Goal: Check status: Check status

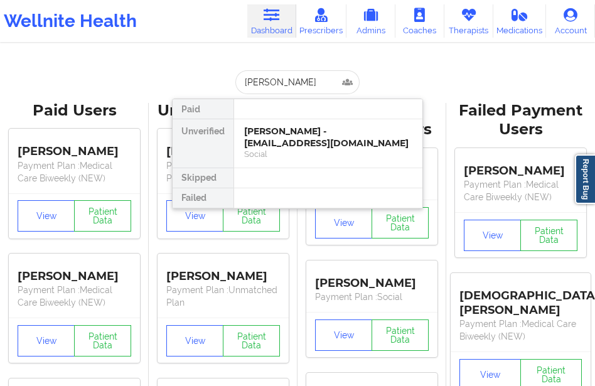
type input "[PERSON_NAME]"
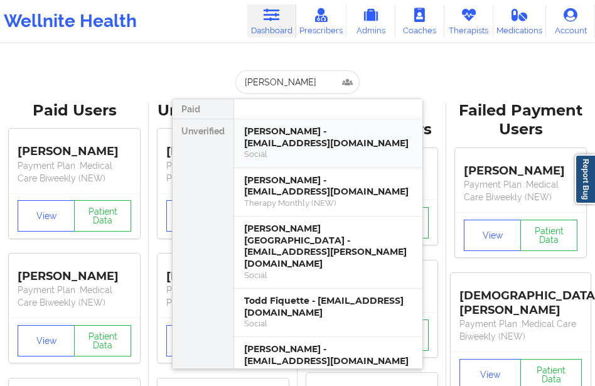
click at [266, 134] on div "[PERSON_NAME] - [EMAIL_ADDRESS][DOMAIN_NAME]" at bounding box center [328, 137] width 168 height 23
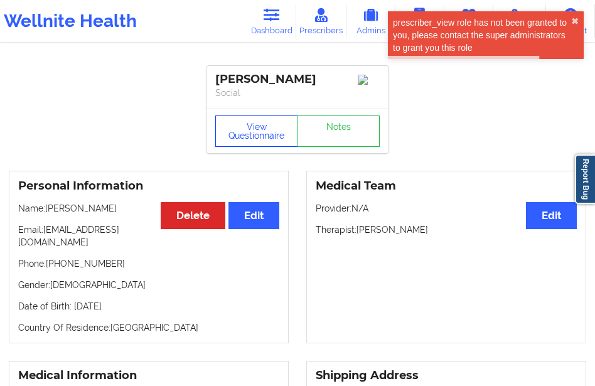
click at [259, 134] on button "View Questionnaire" at bounding box center [256, 131] width 83 height 31
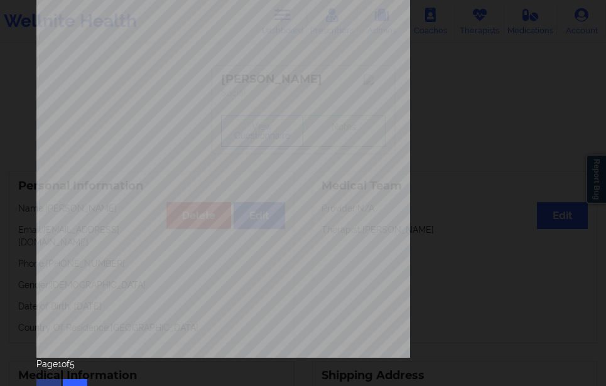
scroll to position [213, 0]
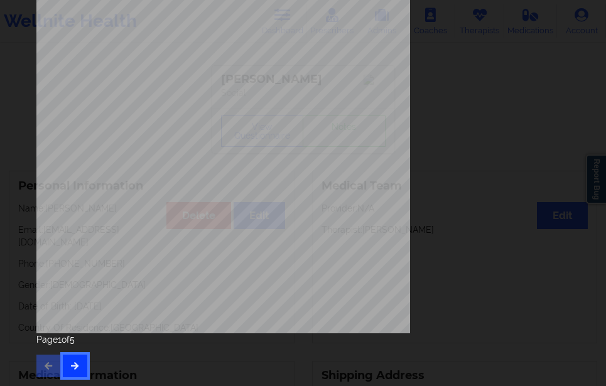
click at [78, 362] on icon "button" at bounding box center [75, 366] width 11 height 8
click at [76, 364] on icon "button" at bounding box center [75, 366] width 11 height 8
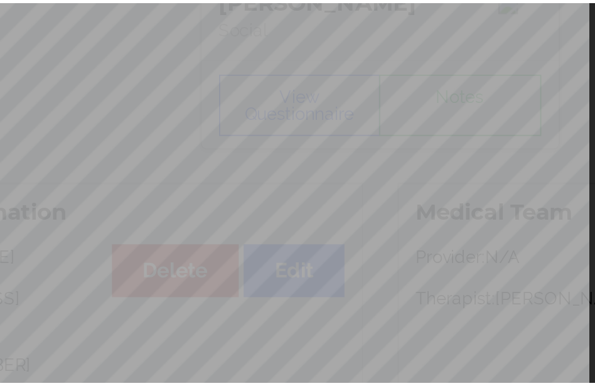
scroll to position [0, 0]
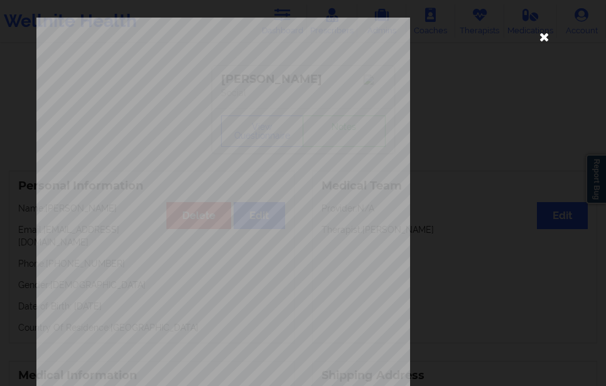
click at [537, 35] on icon at bounding box center [544, 36] width 20 height 20
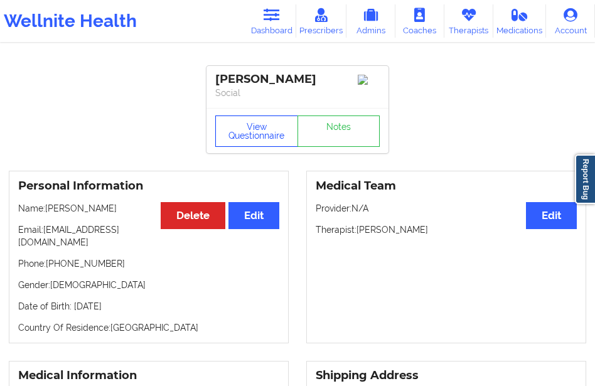
click at [259, 142] on button "View Questionnaire" at bounding box center [256, 131] width 83 height 31
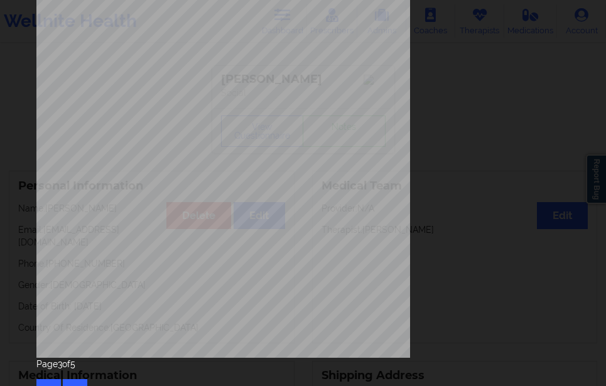
scroll to position [213, 0]
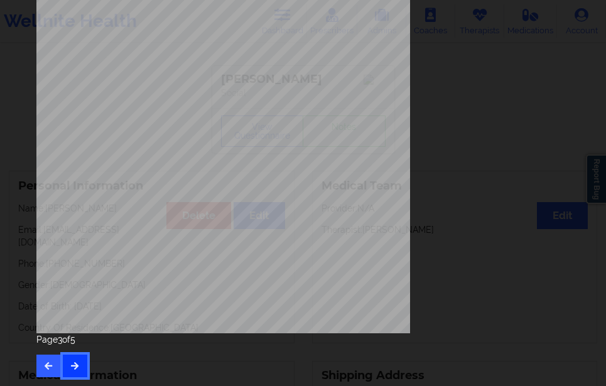
click at [77, 359] on button "button" at bounding box center [75, 366] width 24 height 23
